Goal: Navigation & Orientation: Find specific page/section

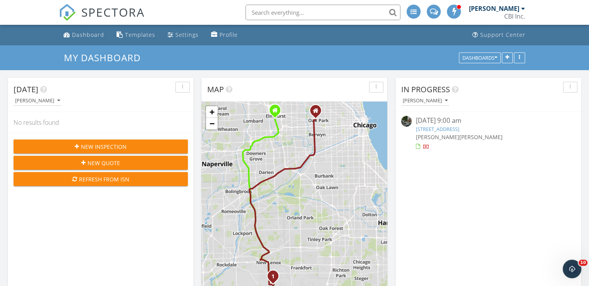
scroll to position [717, 601]
click at [459, 126] on link "[STREET_ADDRESS]" at bounding box center [437, 129] width 43 height 7
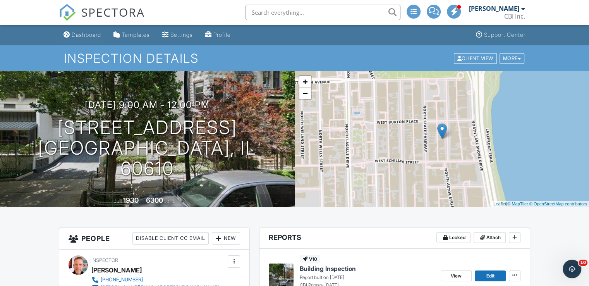
click at [89, 36] on div "Dashboard" at bounding box center [86, 34] width 29 height 7
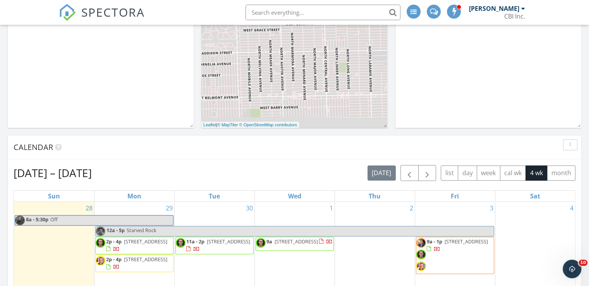
scroll to position [176, 0]
